Goal: Task Accomplishment & Management: Complete application form

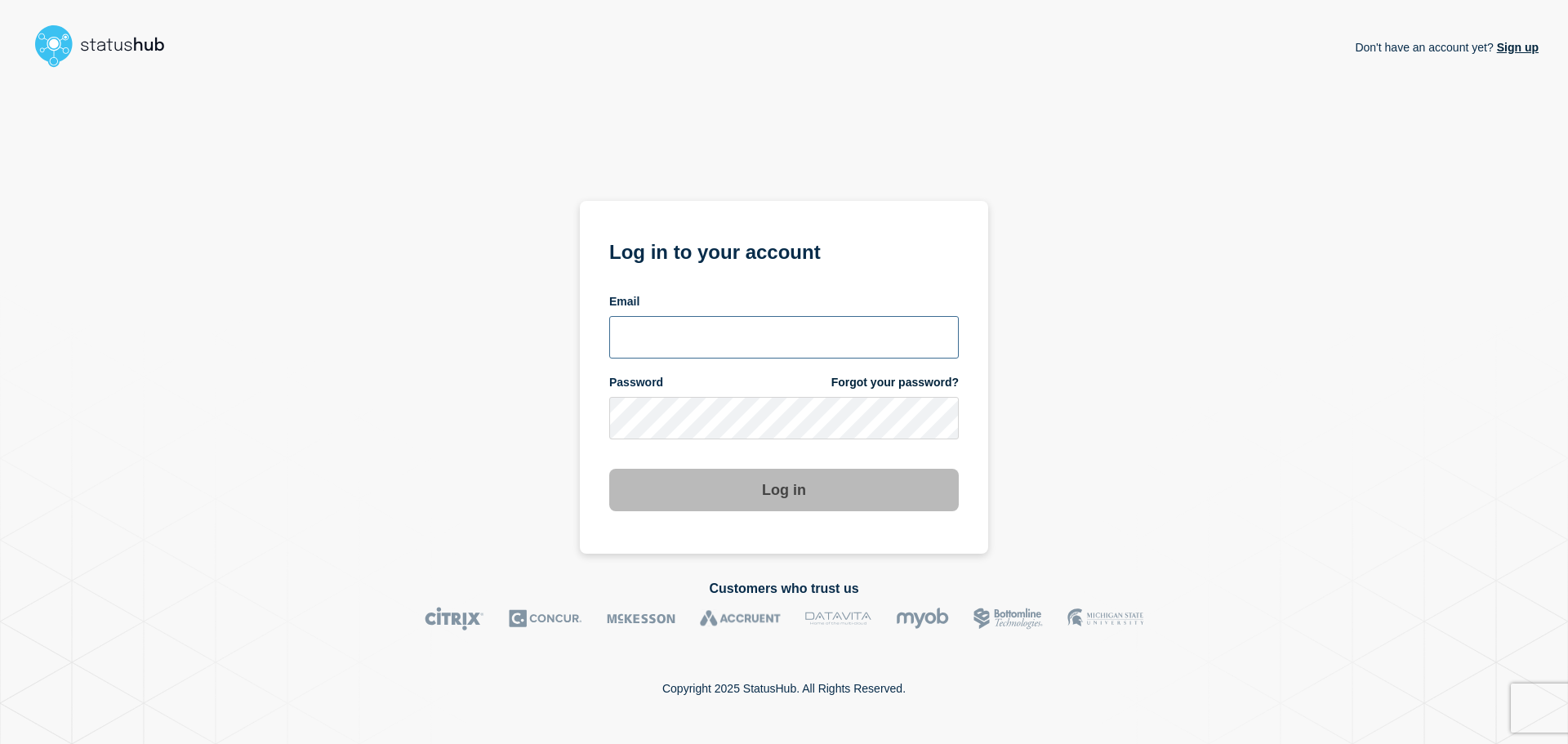
click at [739, 328] on input "email input" at bounding box center [784, 337] width 350 height 42
type input "[EMAIL_ADDRESS][DOMAIN_NAME]"
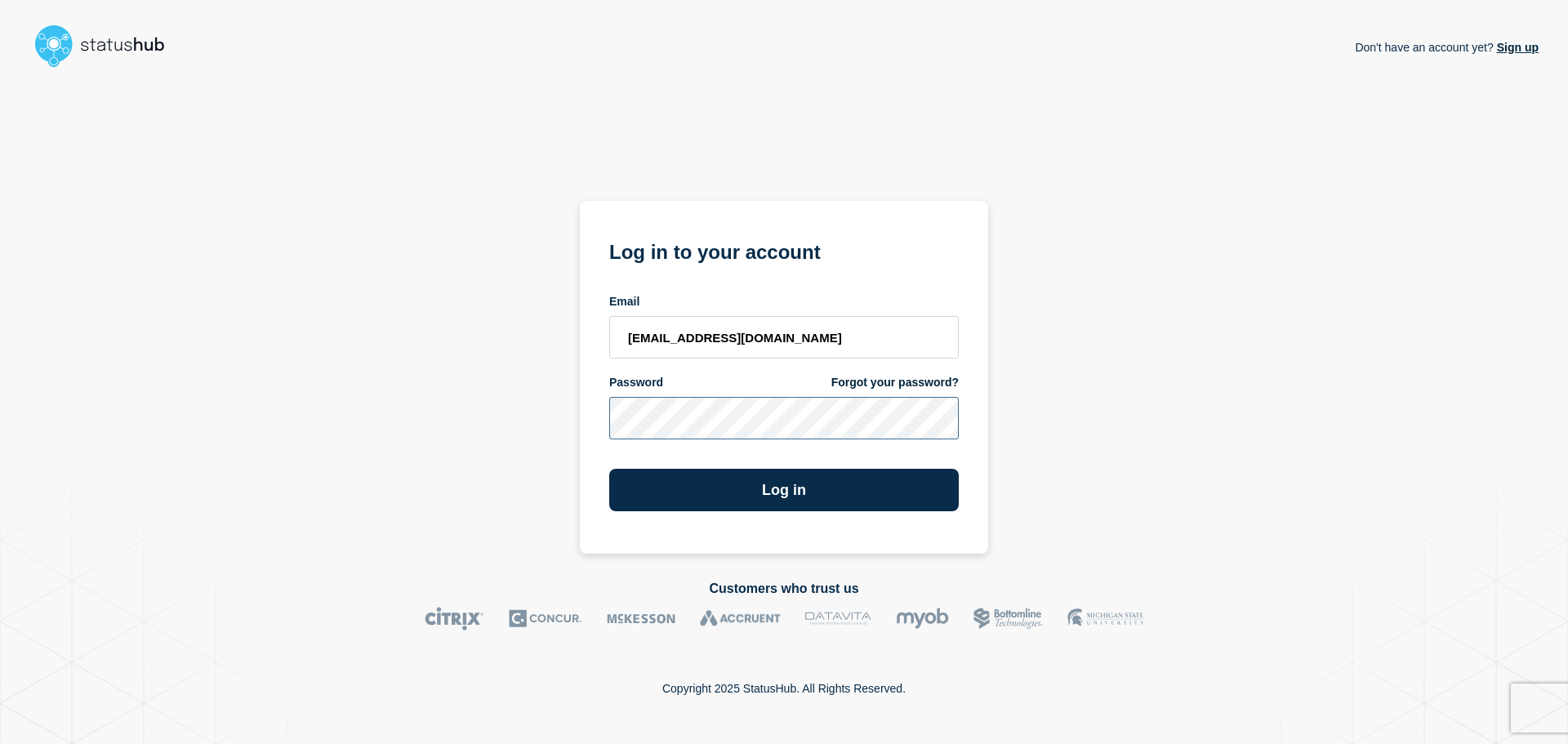
click at [610, 469] on button "Log in" at bounding box center [784, 489] width 350 height 42
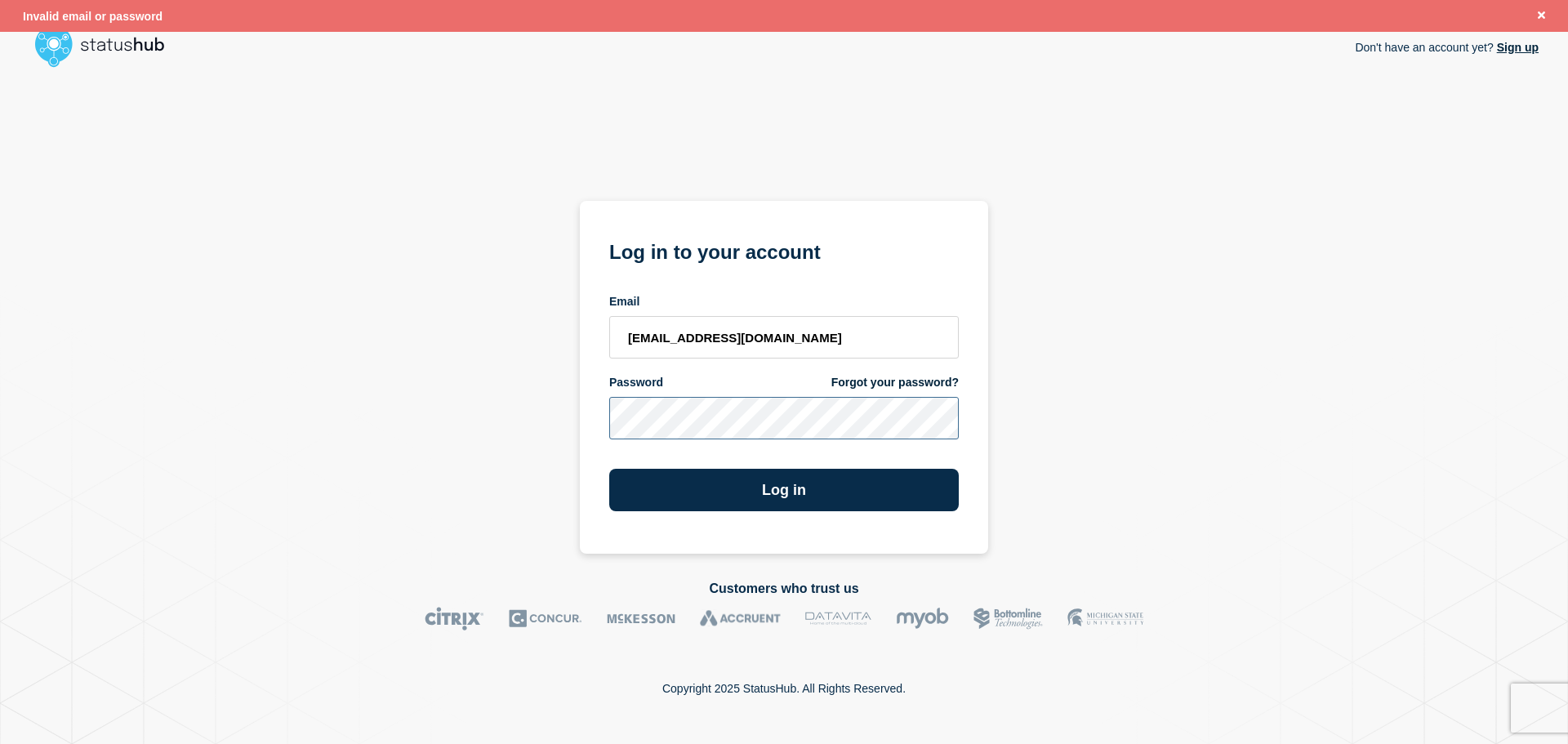
click at [405, 433] on div "Don't have an account yet? Sign up Log in to your account Email cobbmeg2@Msu.ed…" at bounding box center [784, 314] width 1510 height 479
click at [610, 469] on button "Log in" at bounding box center [784, 489] width 350 height 42
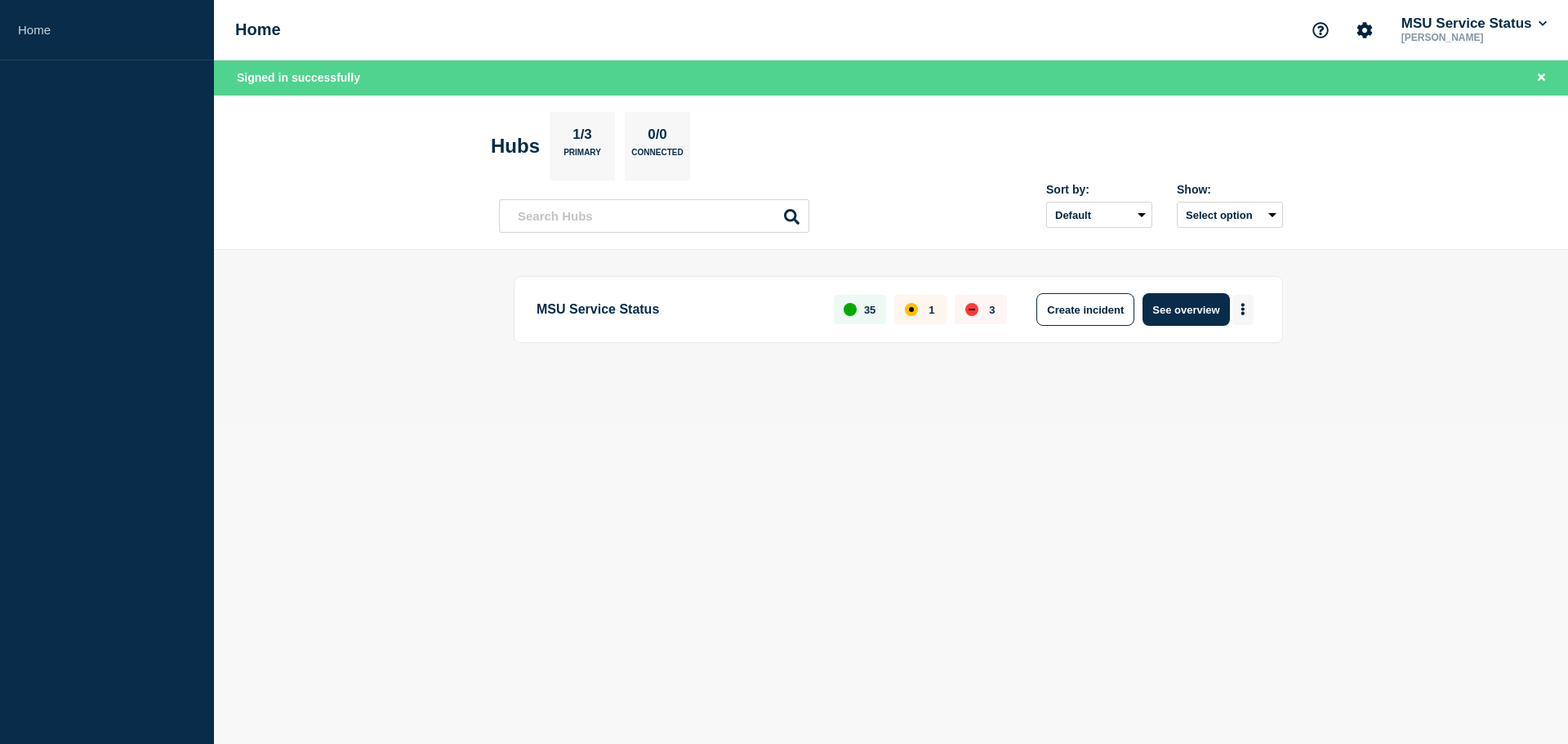
click at [1243, 301] on button "More actions" at bounding box center [1243, 310] width 22 height 30
click at [1252, 363] on button "Create maintenance" at bounding box center [1237, 359] width 110 height 14
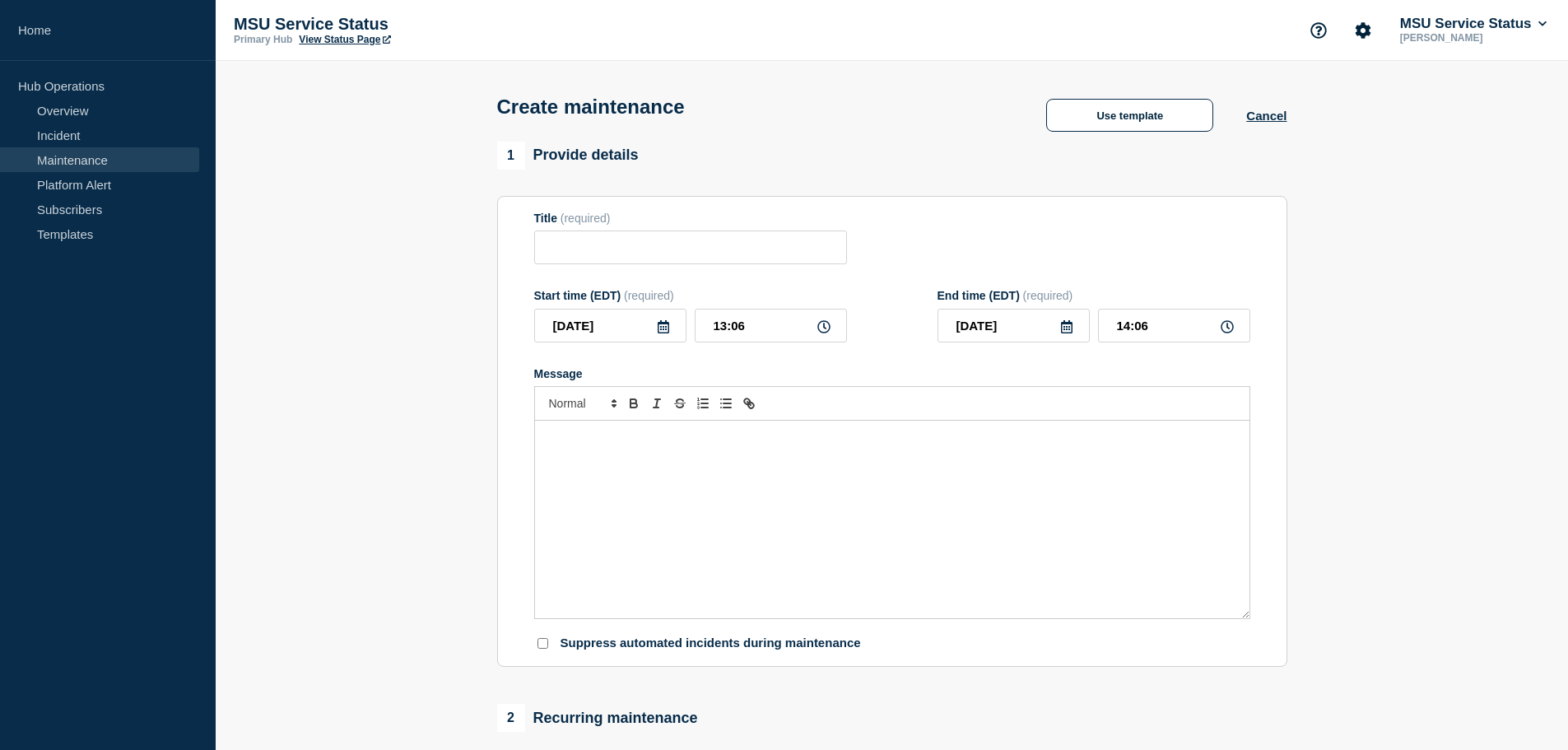
click at [641, 234] on div "Title (required)" at bounding box center [691, 238] width 313 height 54
click at [644, 253] on input "Title" at bounding box center [691, 247] width 313 height 34
paste input "[Maintenance] Click May Experience Performance Issues During Planned Maintenanc…"
click at [771, 249] on input "[Maintenance] Click May Experience Performance Issues During Planned Maintenanc…" at bounding box center [691, 247] width 313 height 34
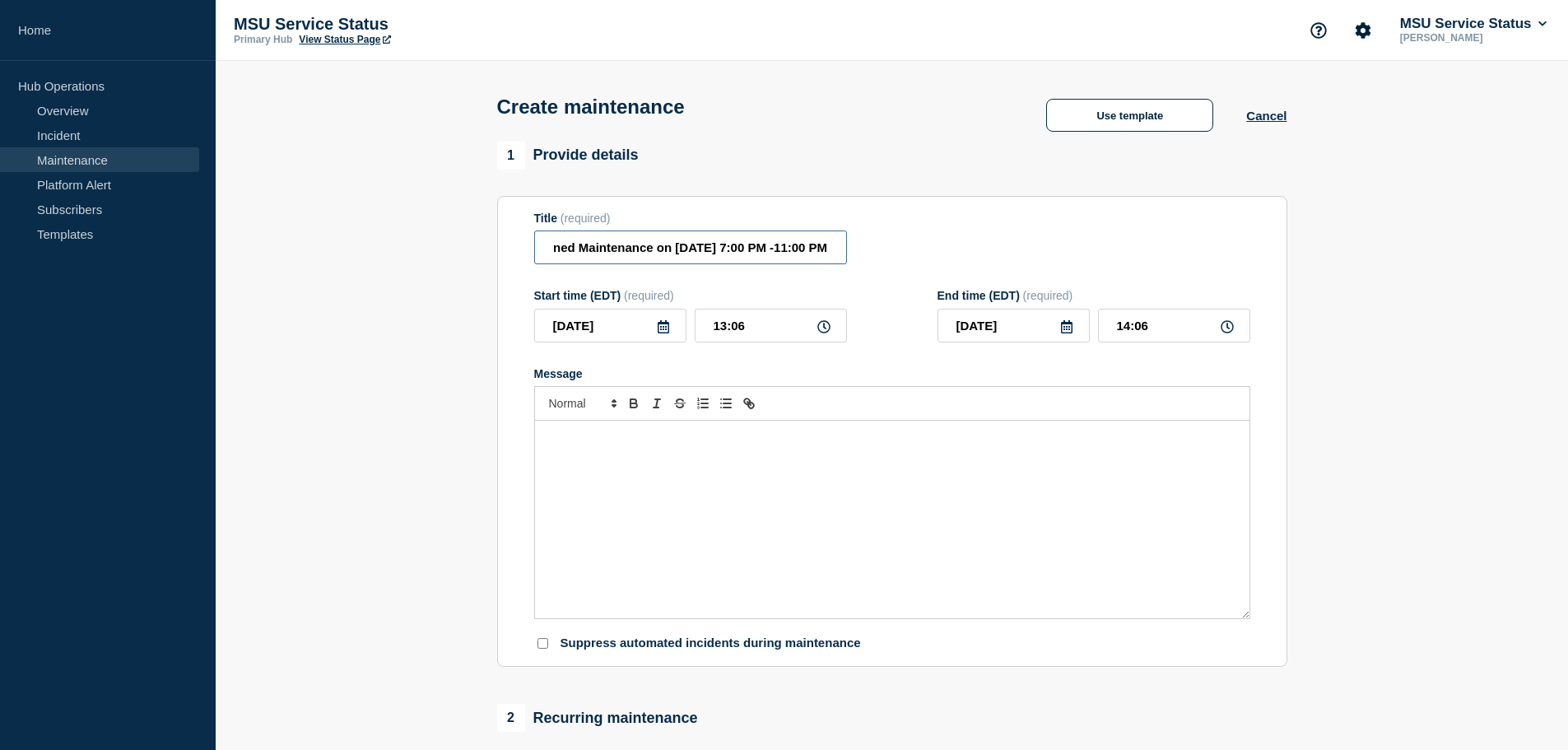
click at [778, 250] on input "[Maintenance] Click May Experience Performance Issues During Planned Maintenanc…" at bounding box center [691, 247] width 313 height 34
type input "[Maintenance] Click May Experience Performance Issues During Planned Maintenanc…"
click at [568, 332] on input "2025-08-28" at bounding box center [610, 326] width 152 height 34
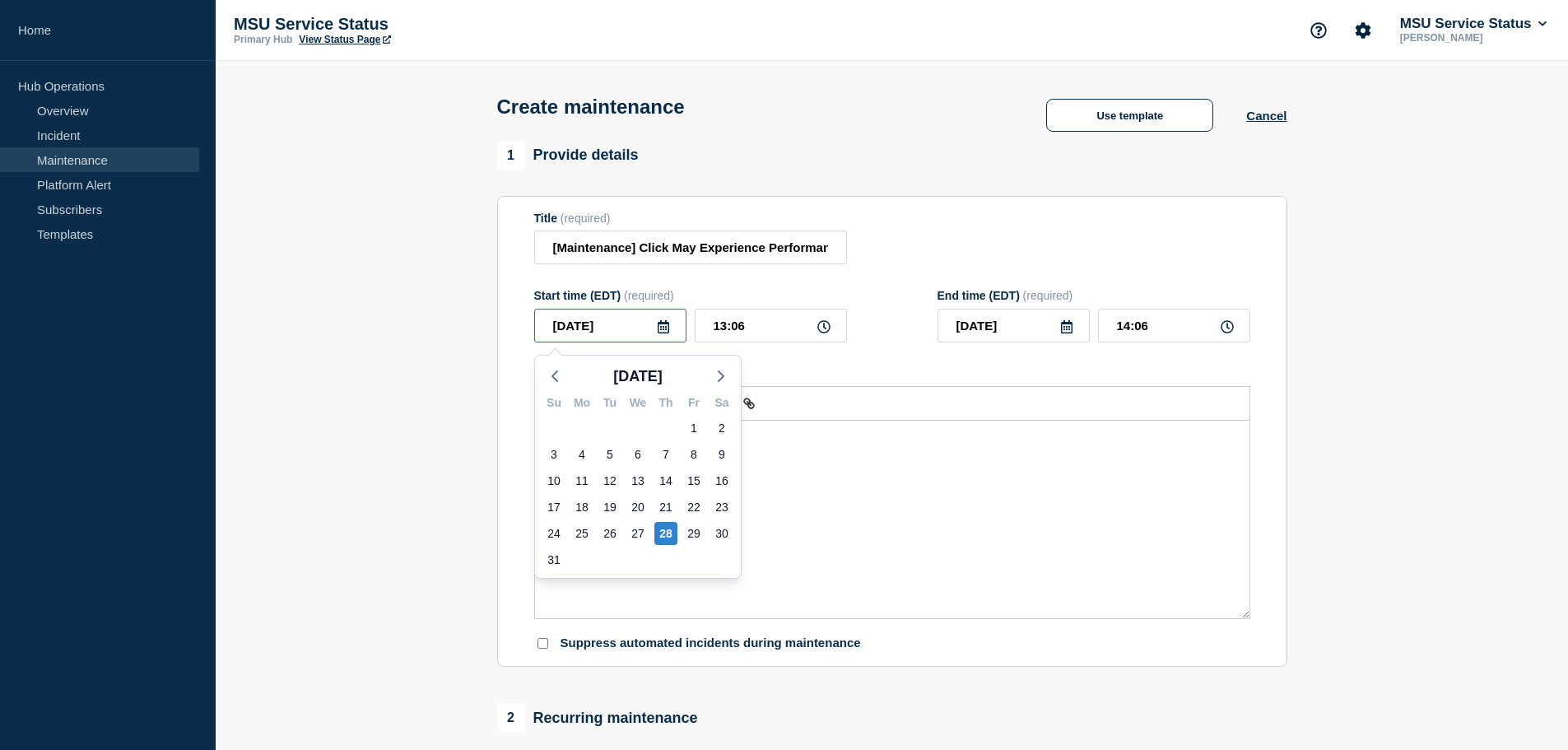
type input "2020-08-28"
type input "2025-08-28"
type input "2025-09-28"
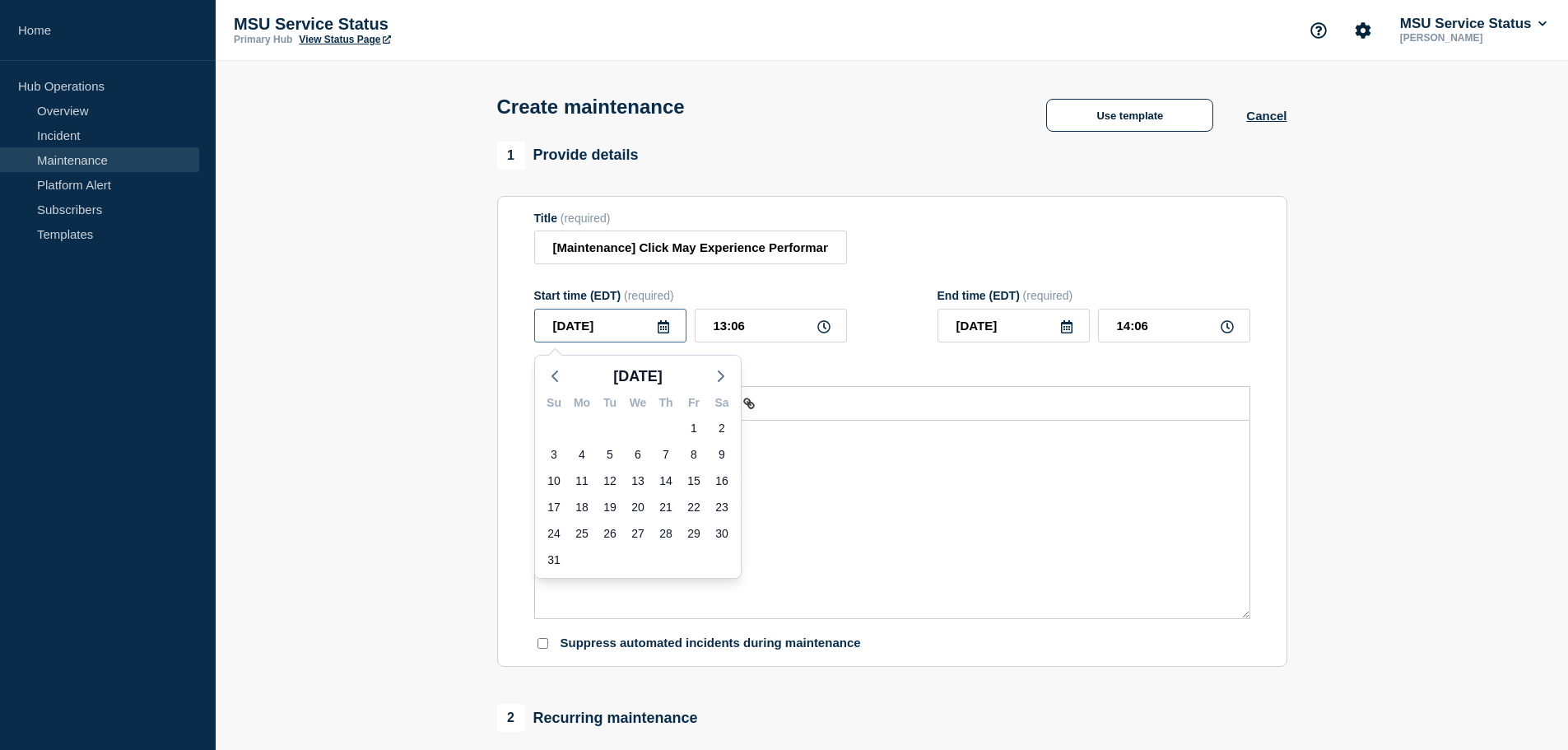
type input "2025-09-28"
type input "2025-09-08"
type input "2025-09-09"
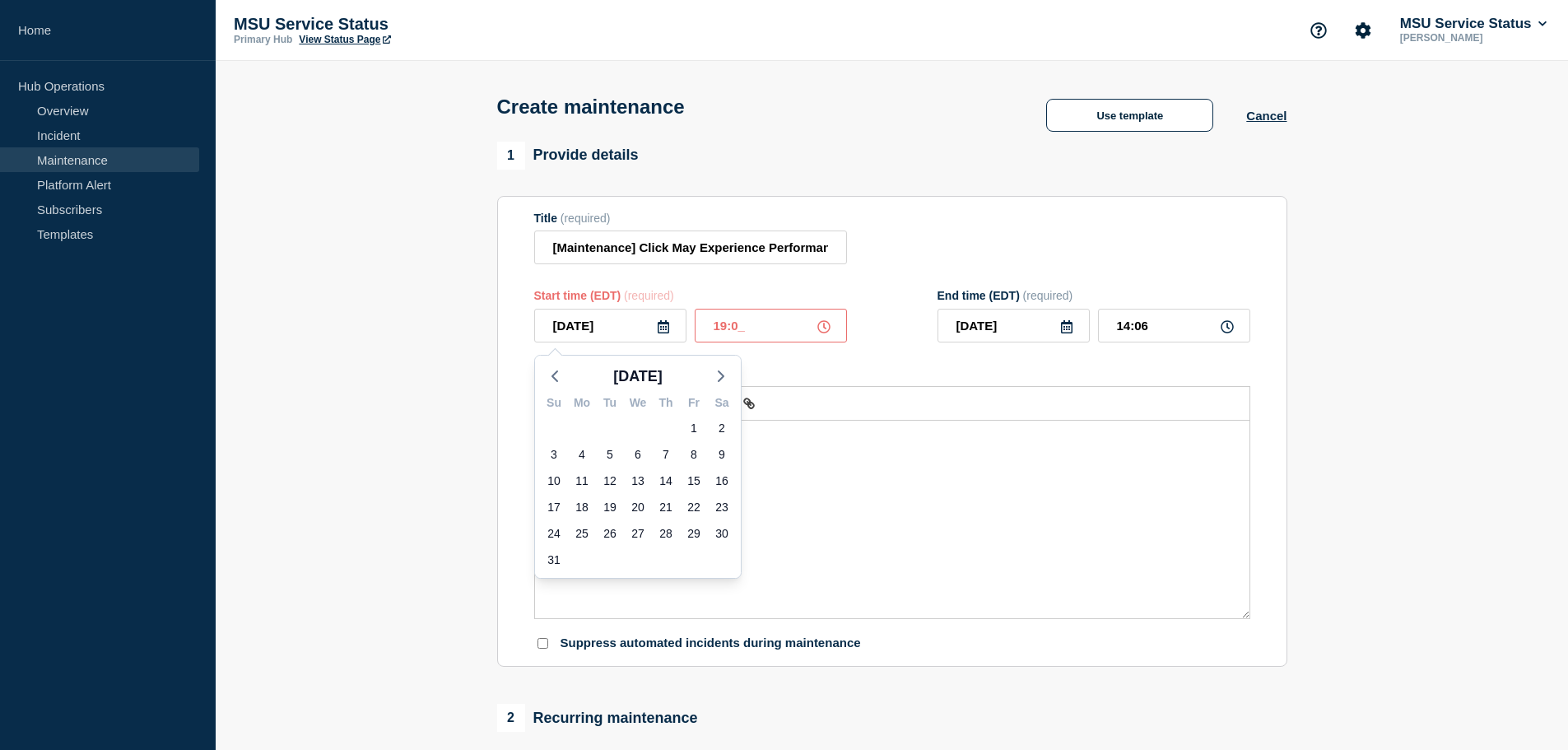
type input "19:00"
type input "23:00"
click at [855, 472] on div "Message" at bounding box center [892, 518] width 714 height 197
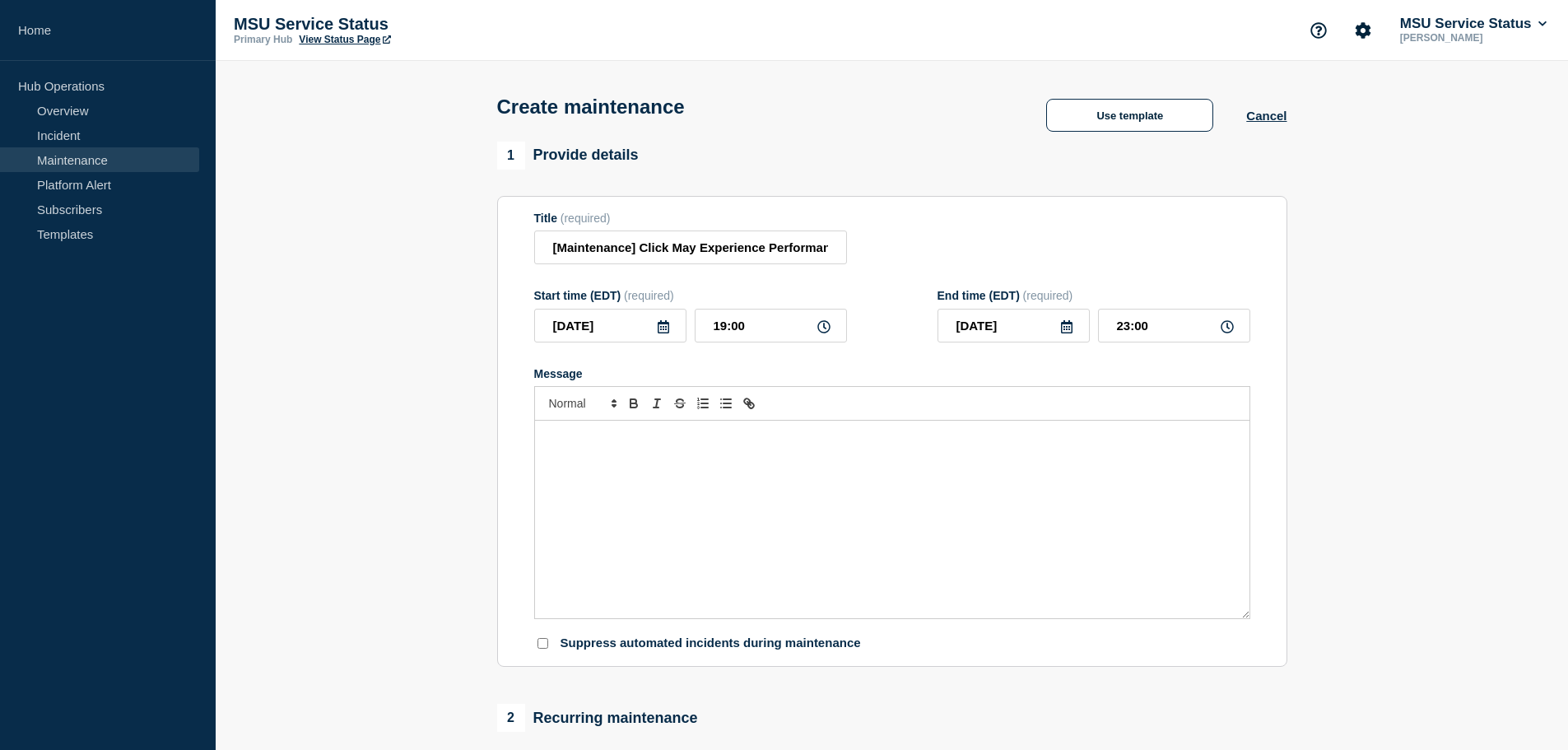
click at [855, 472] on div "Message" at bounding box center [892, 518] width 714 height 197
click at [654, 520] on div "Message" at bounding box center [892, 518] width 714 height 197
drag, startPoint x: 1224, startPoint y: 453, endPoint x: 80, endPoint y: 506, distance: 1145.2
click at [80, 506] on div "Home Hub Operations Overview Incident Maintenance Platform Alert Subscribers Te…" at bounding box center [784, 716] width 1568 height 1431
click at [849, 445] on p "On Tuesday, September 9, 2025 from 7:00 PM to 11:00 PM, Click may experience pe…" at bounding box center [892, 438] width 690 height 15
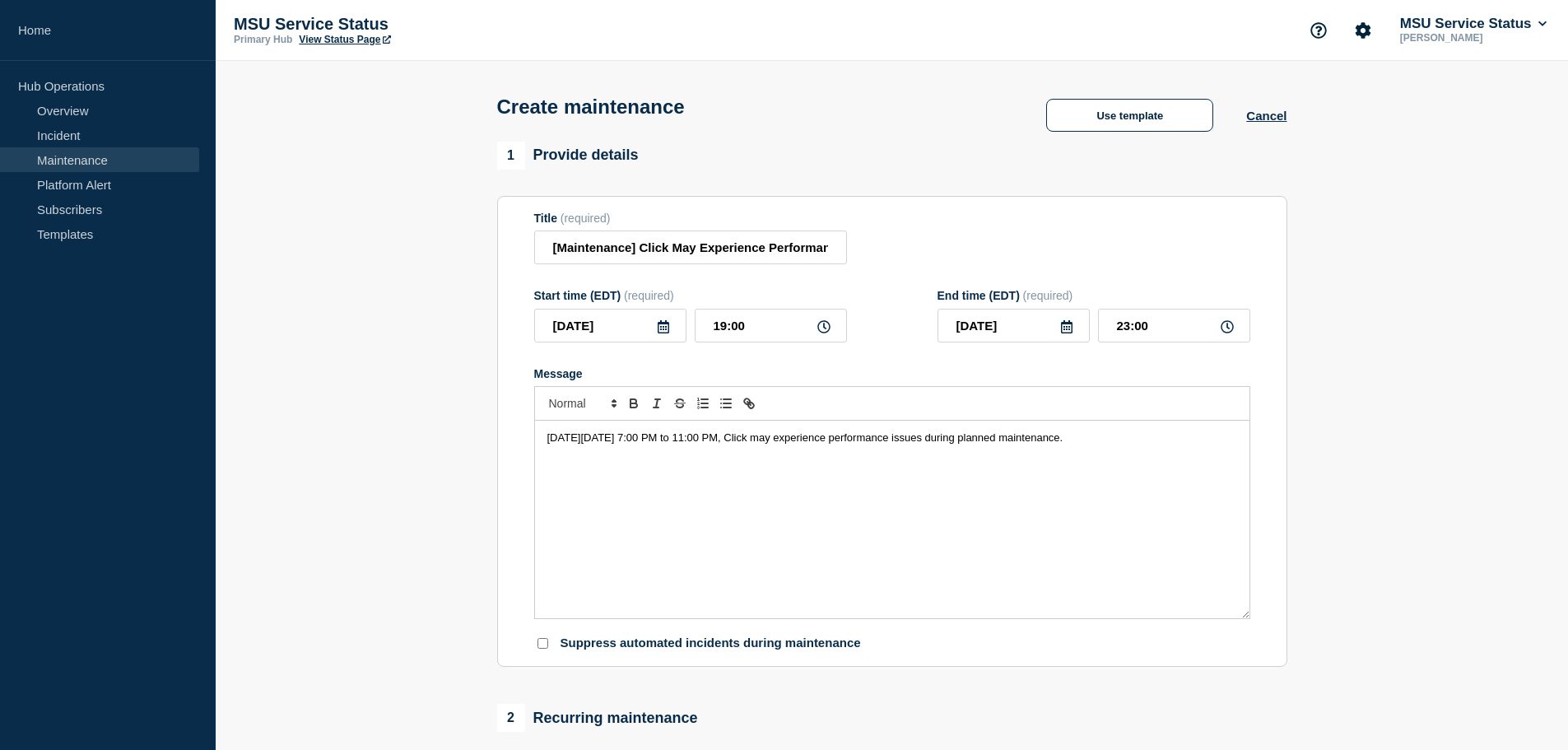
click at [834, 439] on span "On Tuesday, September 9, 2025 from 7:00 PM to 11:00 PM, Click may experience pe…" at bounding box center [805, 437] width 516 height 13
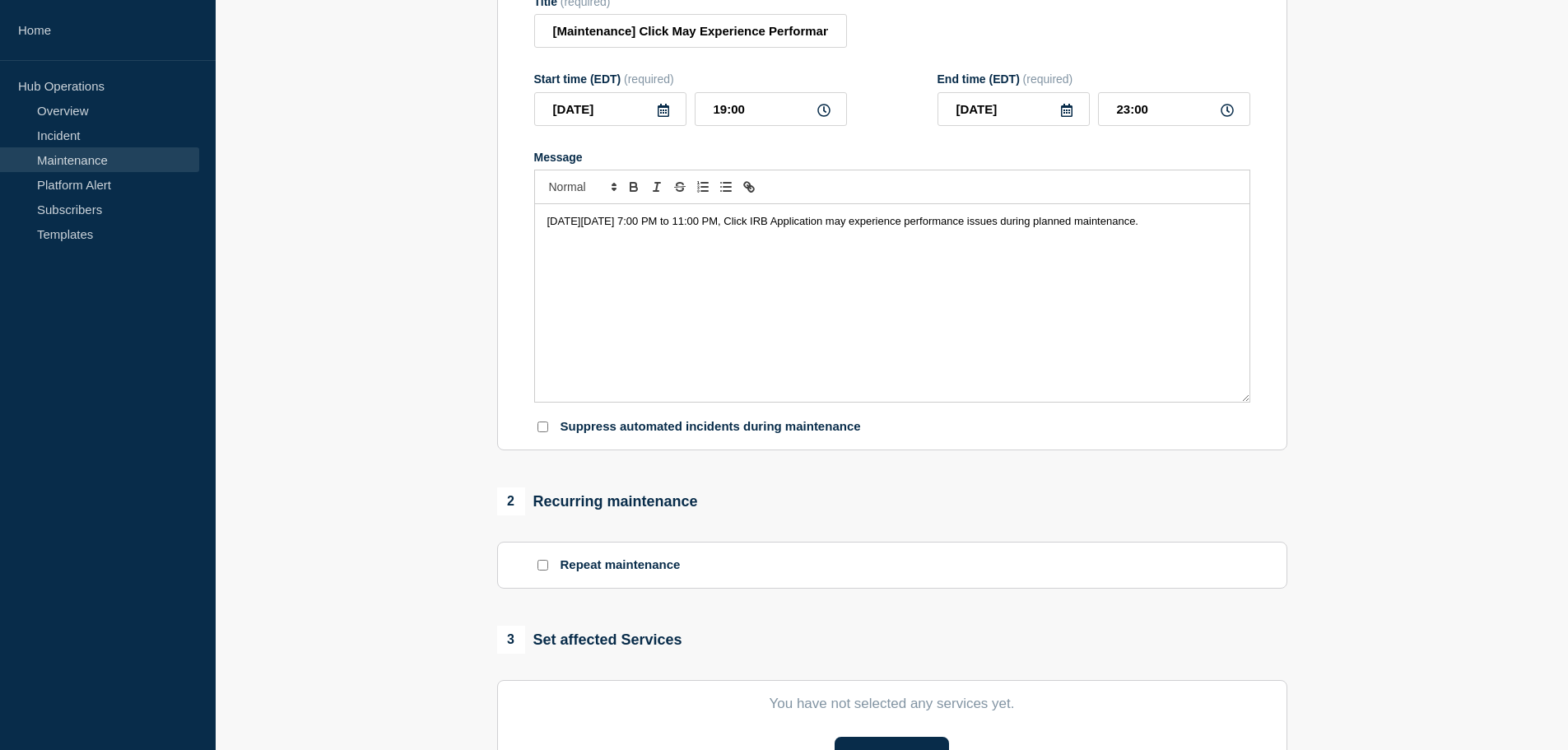
scroll to position [411, 0]
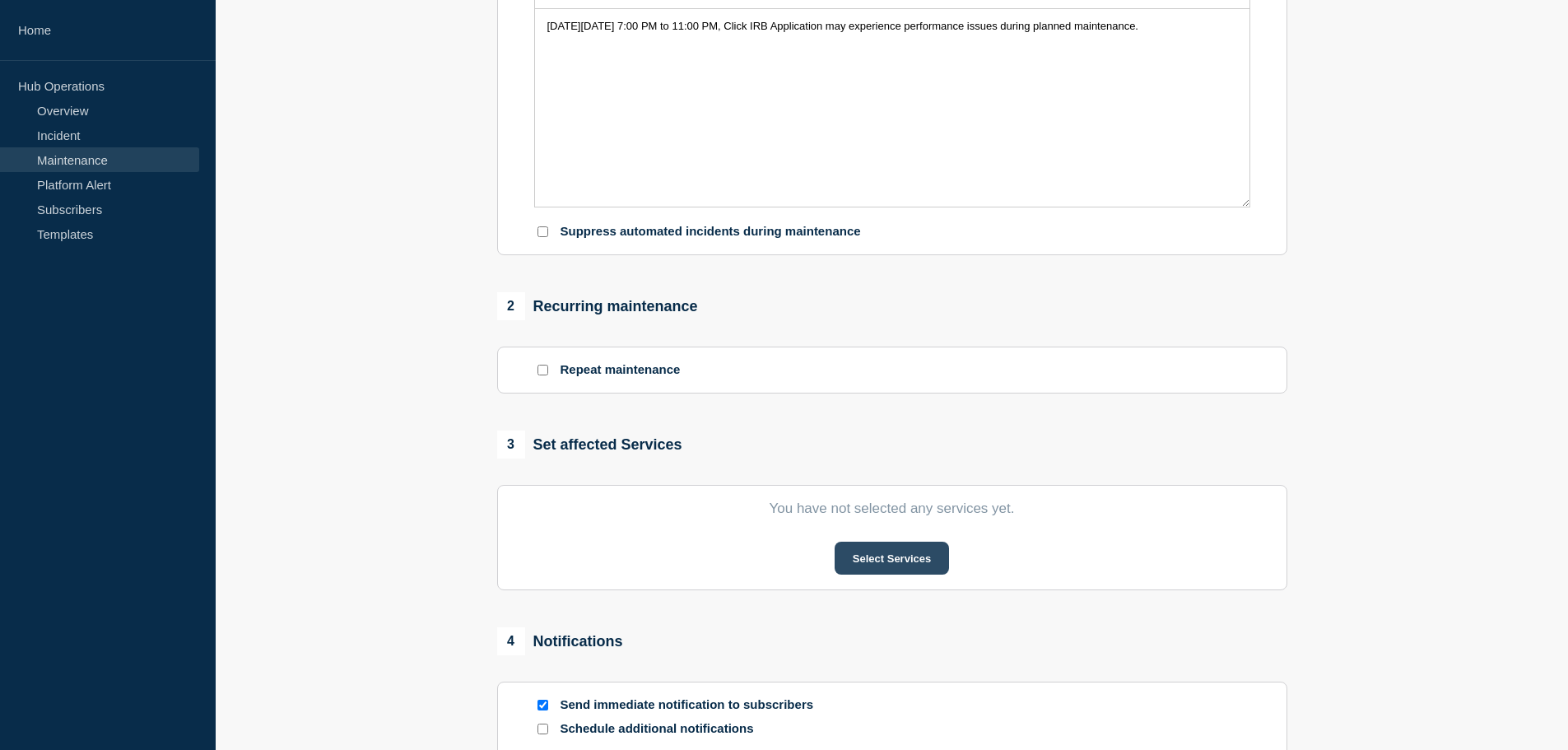
click at [875, 567] on button "Select Services" at bounding box center [892, 557] width 114 height 33
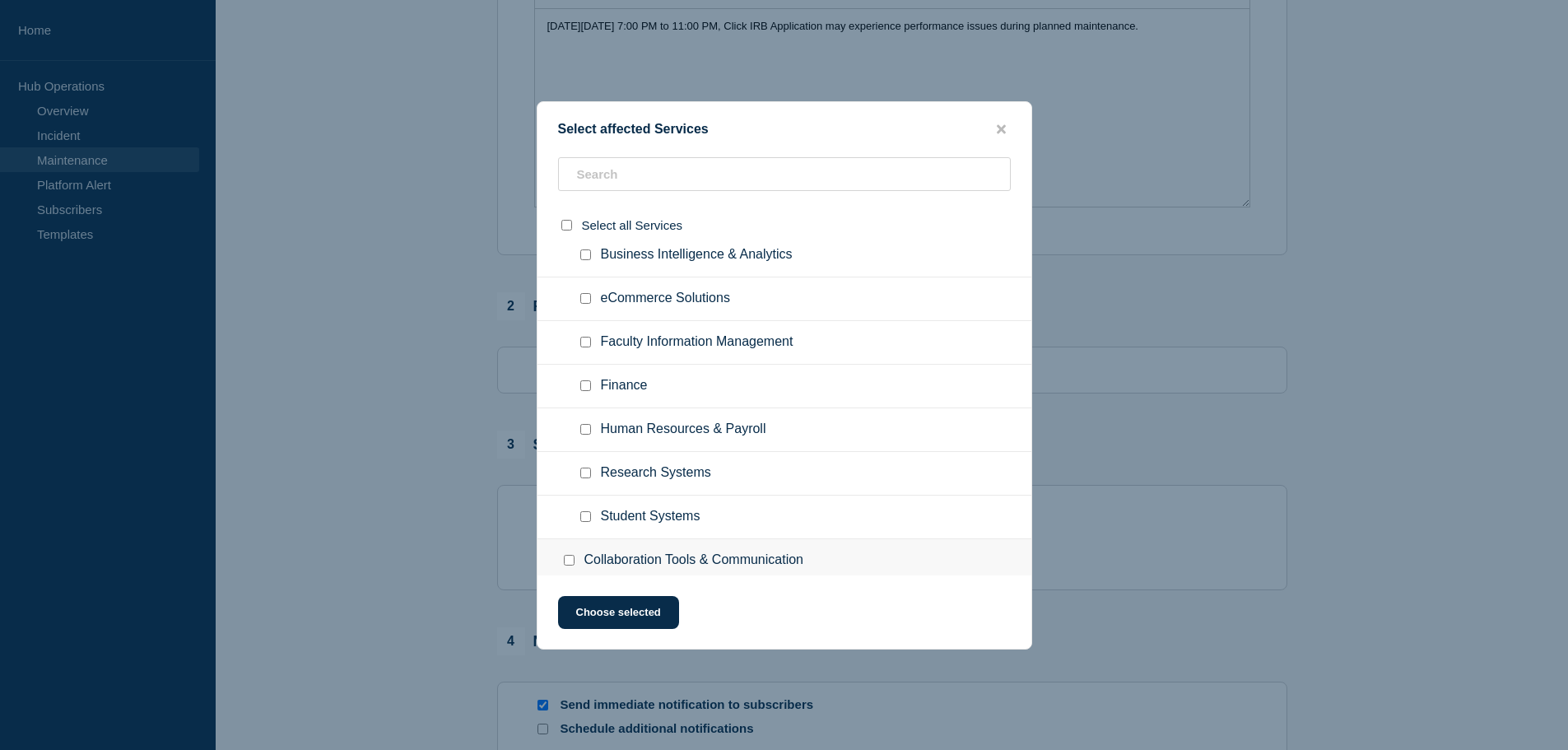
scroll to position [247, 0]
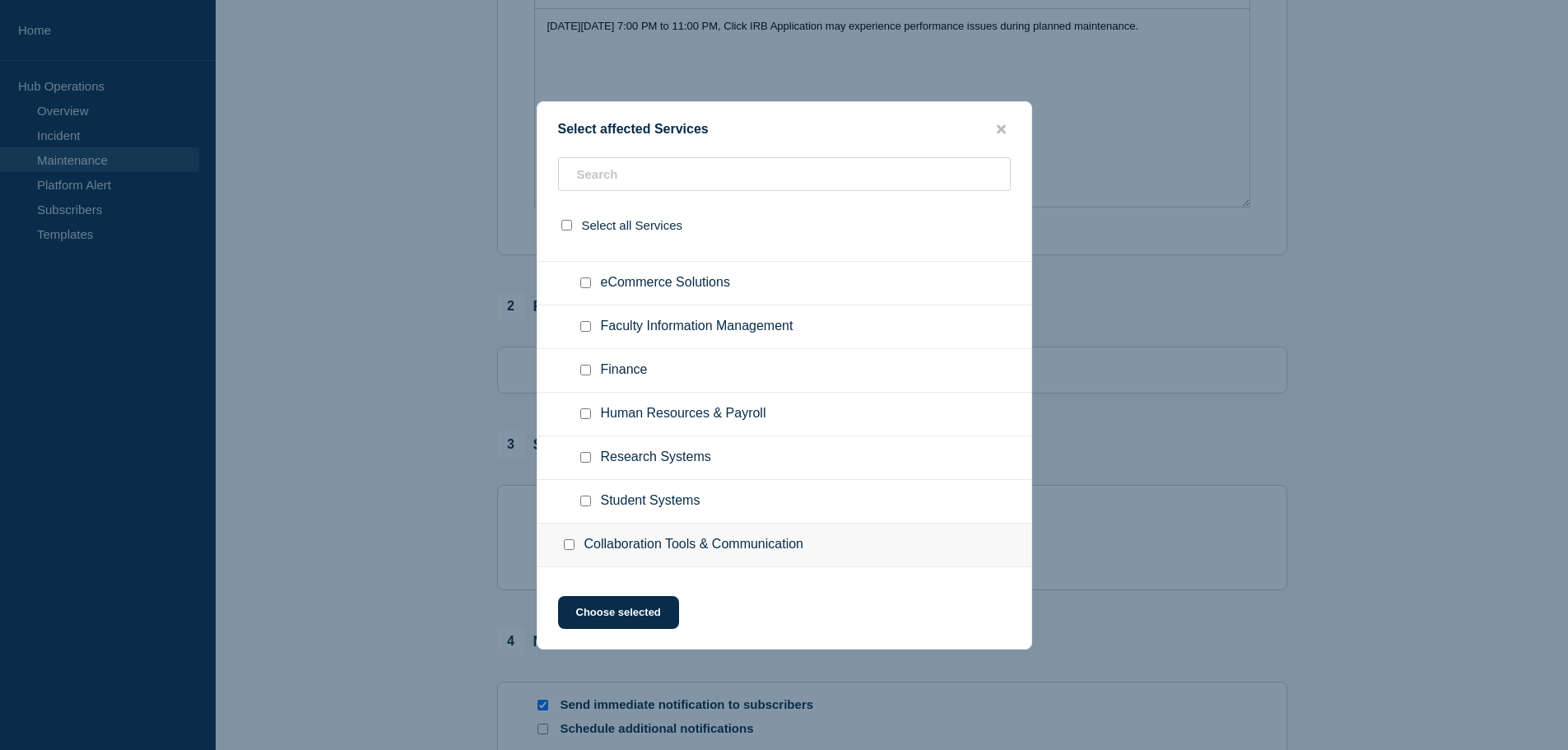
click at [584, 456] on input "Research Systems checkbox" at bounding box center [585, 456] width 11 height 11
checkbox input "true"
click at [609, 609] on button "Choose selected" at bounding box center [619, 612] width 121 height 33
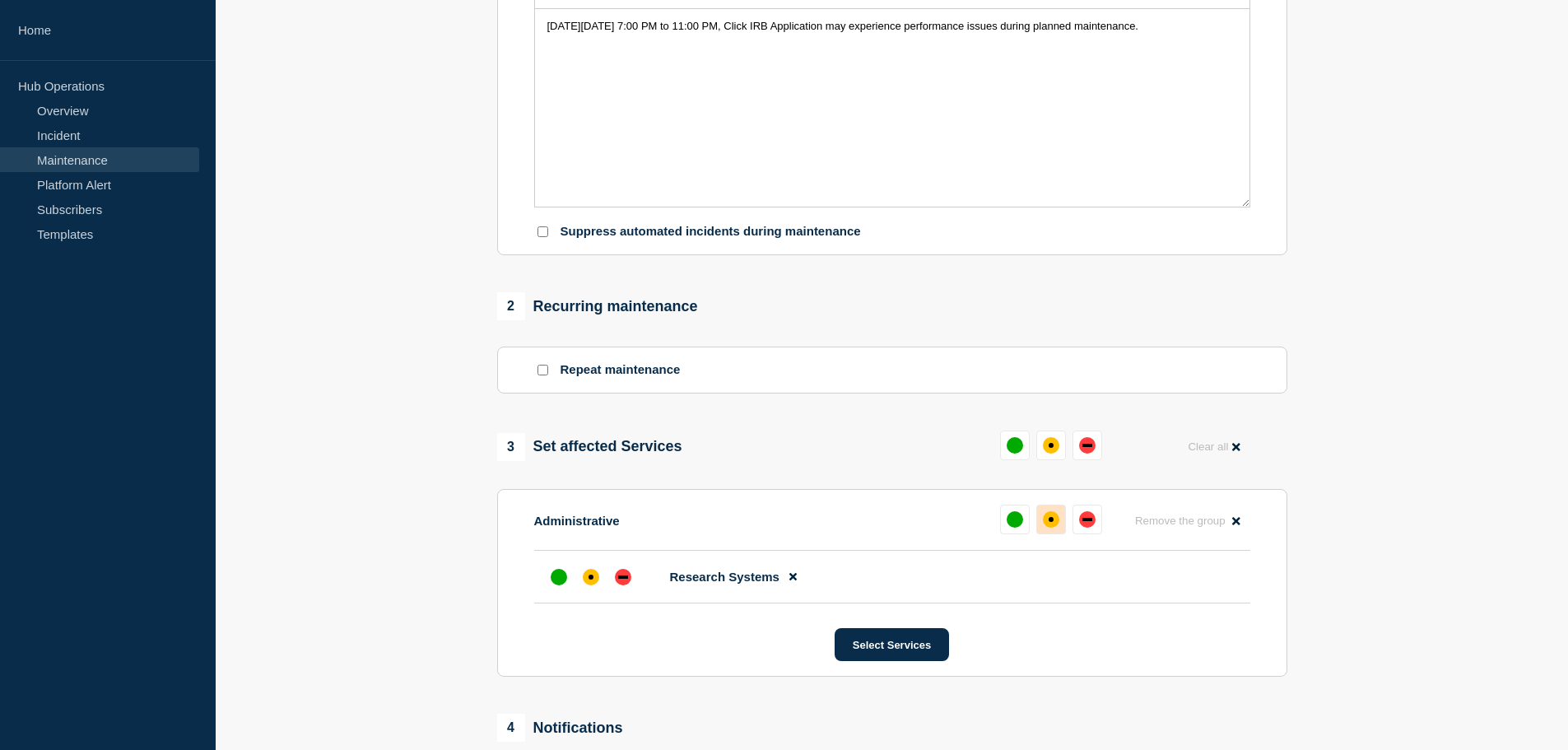
click at [1050, 528] on div "affected" at bounding box center [1052, 519] width 17 height 17
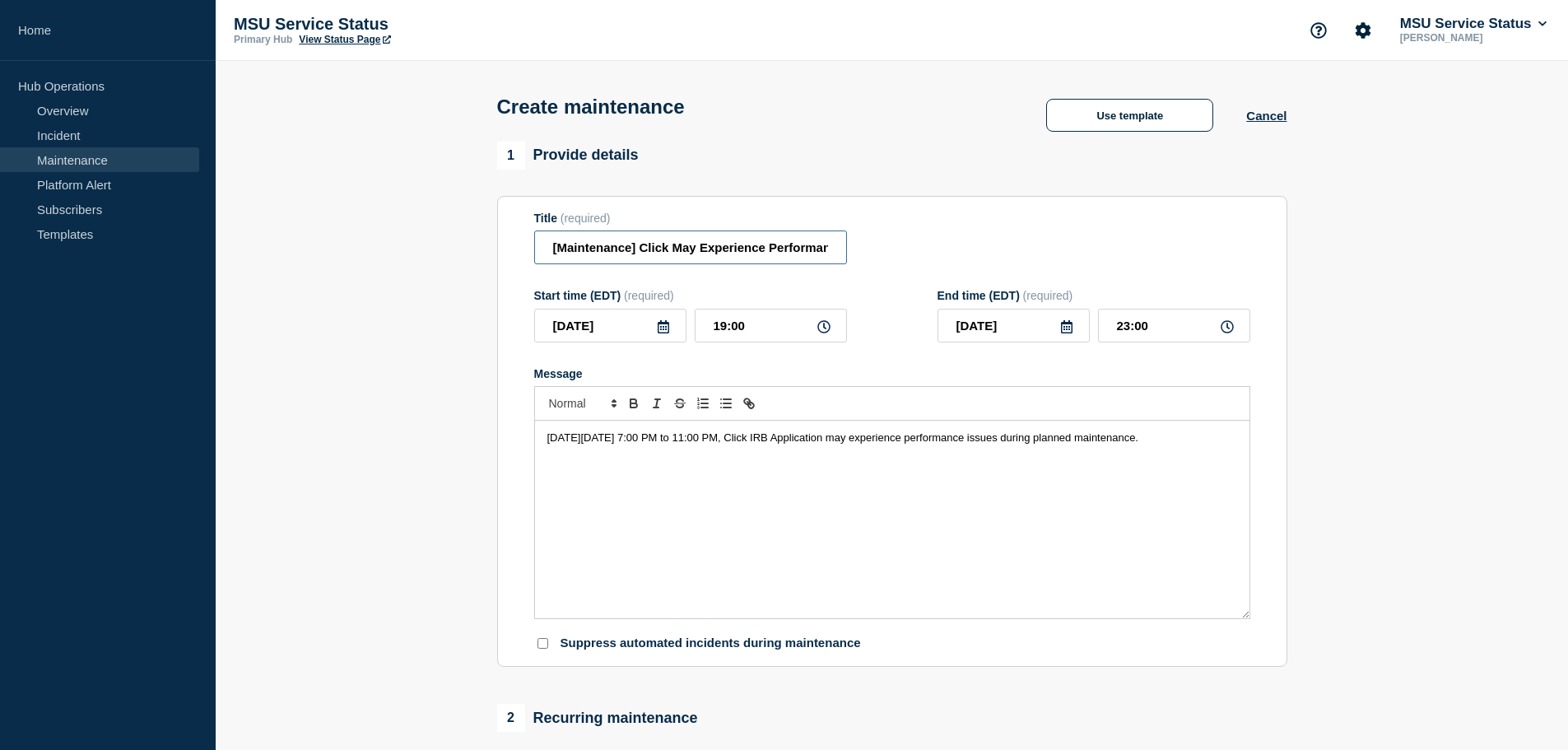
click at [665, 250] on input "[Maintenance] Click May Experience Performance Issues During Planned Maintenanc…" at bounding box center [691, 247] width 313 height 34
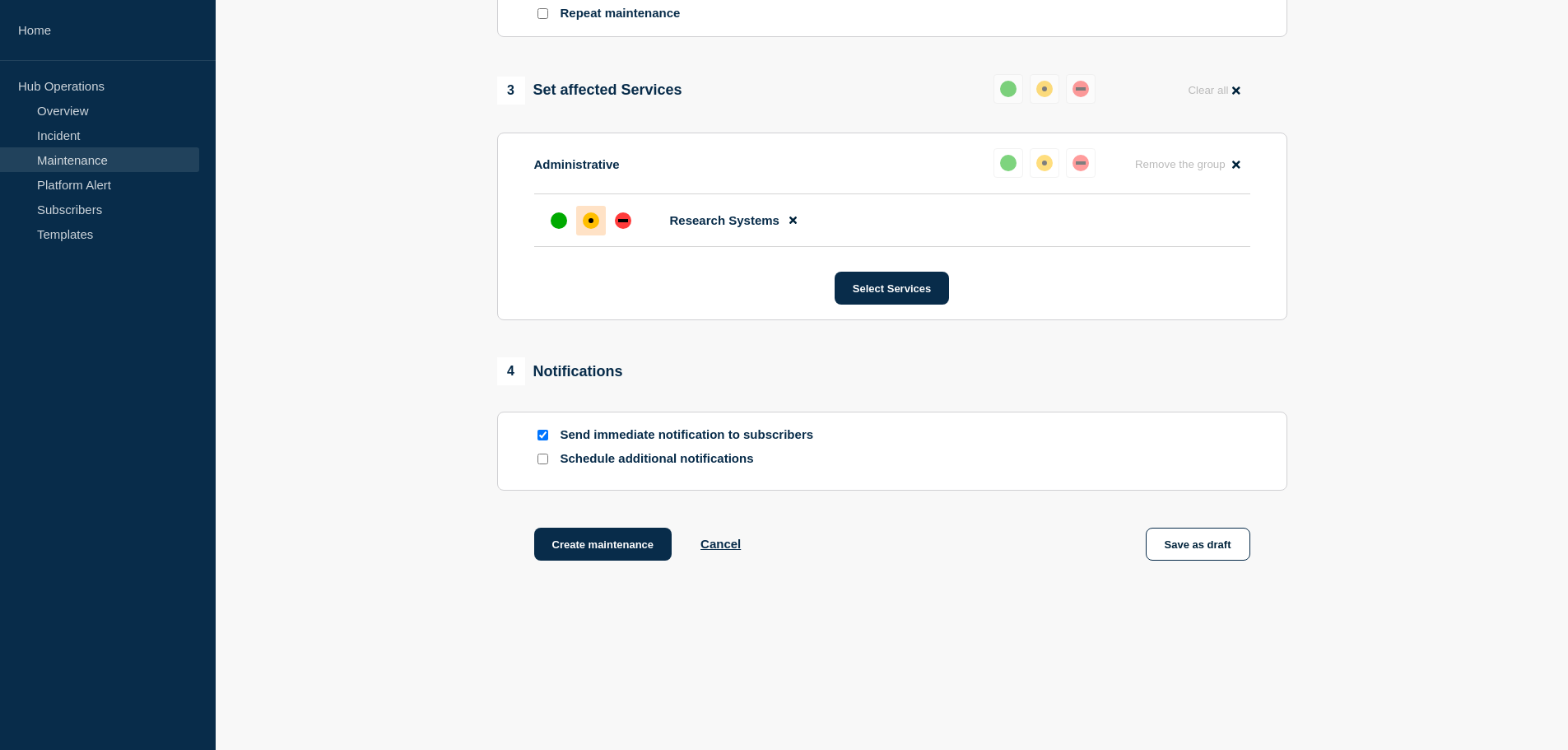
scroll to position [772, 0]
type input "[Maintenance] Click IRB Application May Experience Performance Issues During Pl…"
click at [602, 535] on button "Create maintenance" at bounding box center [604, 544] width 139 height 33
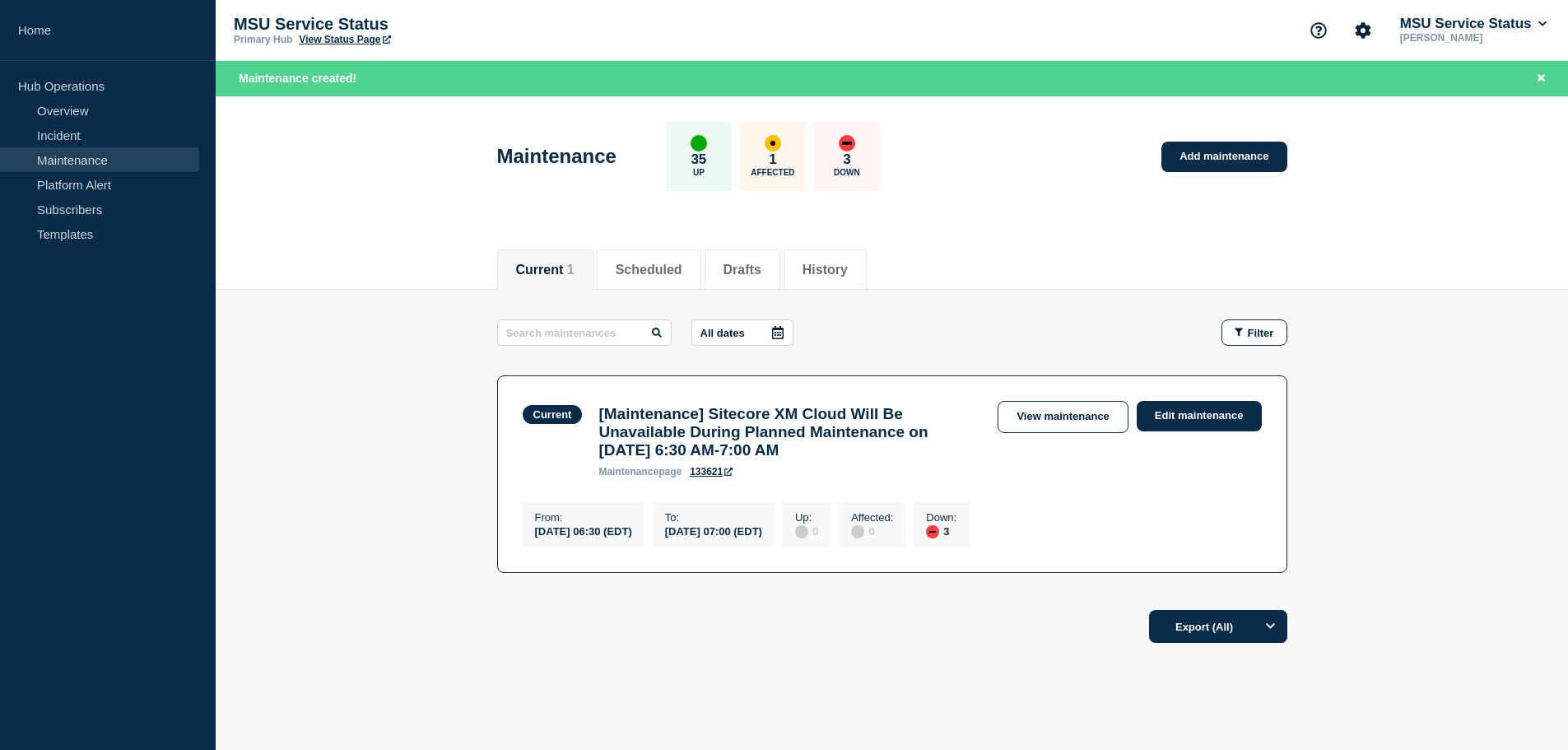
click at [1456, 23] on button "MSU Service Status" at bounding box center [1473, 24] width 153 height 17
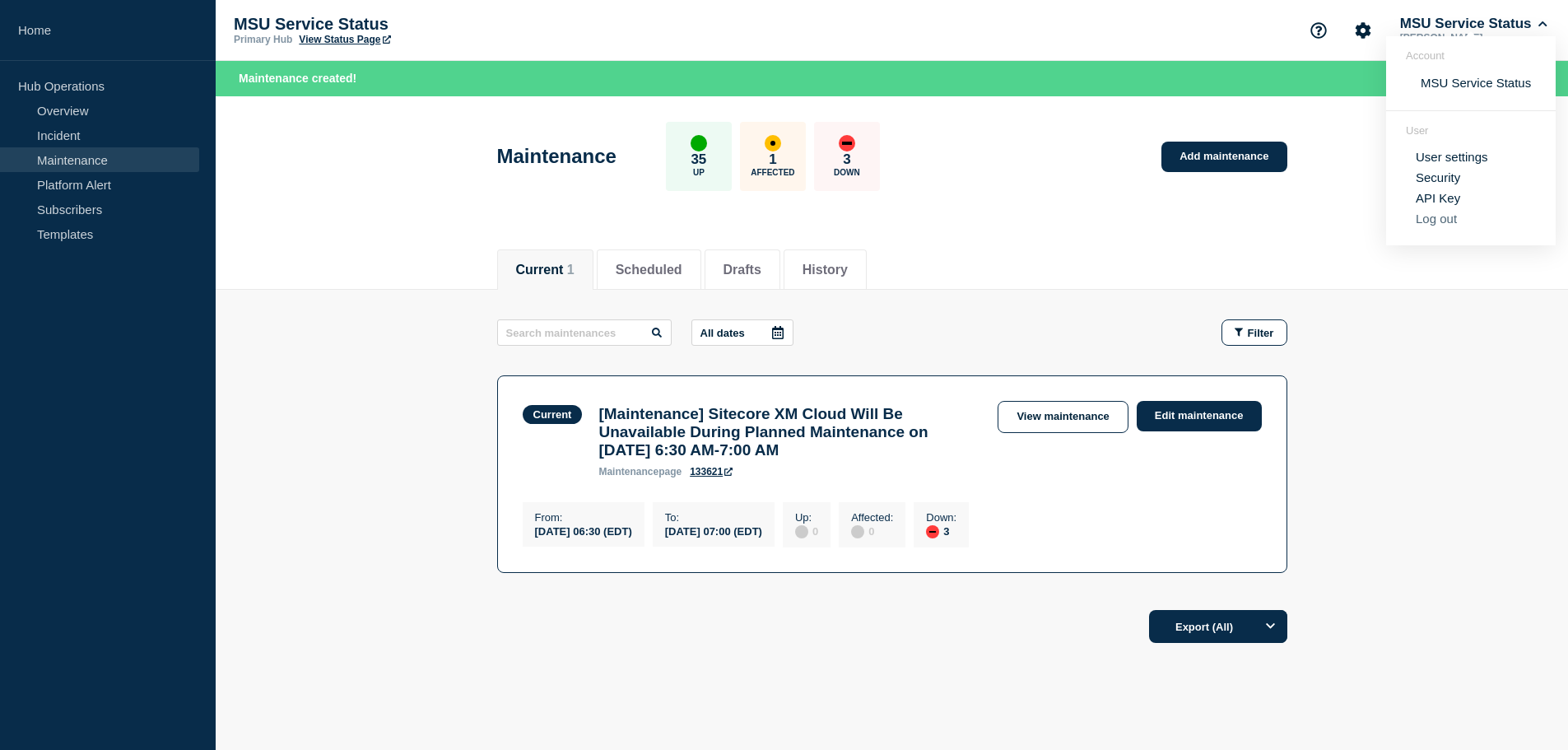
click at [1446, 212] on button "Log out" at bounding box center [1436, 218] width 41 height 14
